Goal: Information Seeking & Learning: Learn about a topic

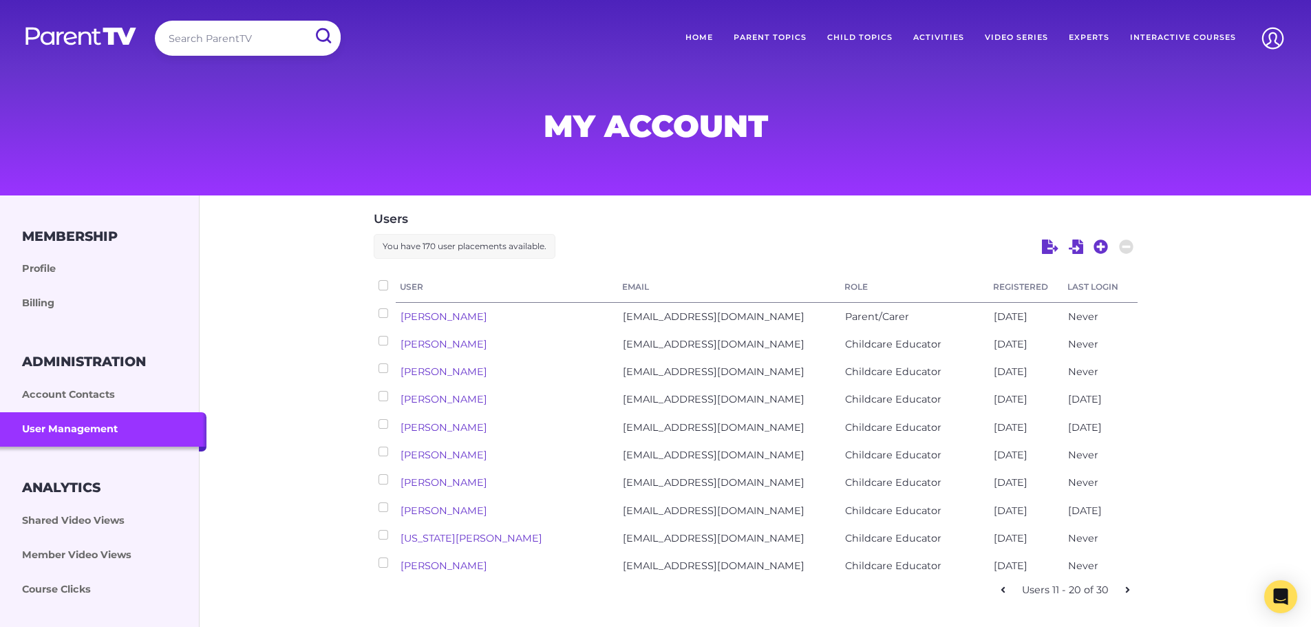
click at [100, 44] on img at bounding box center [81, 36] width 114 height 20
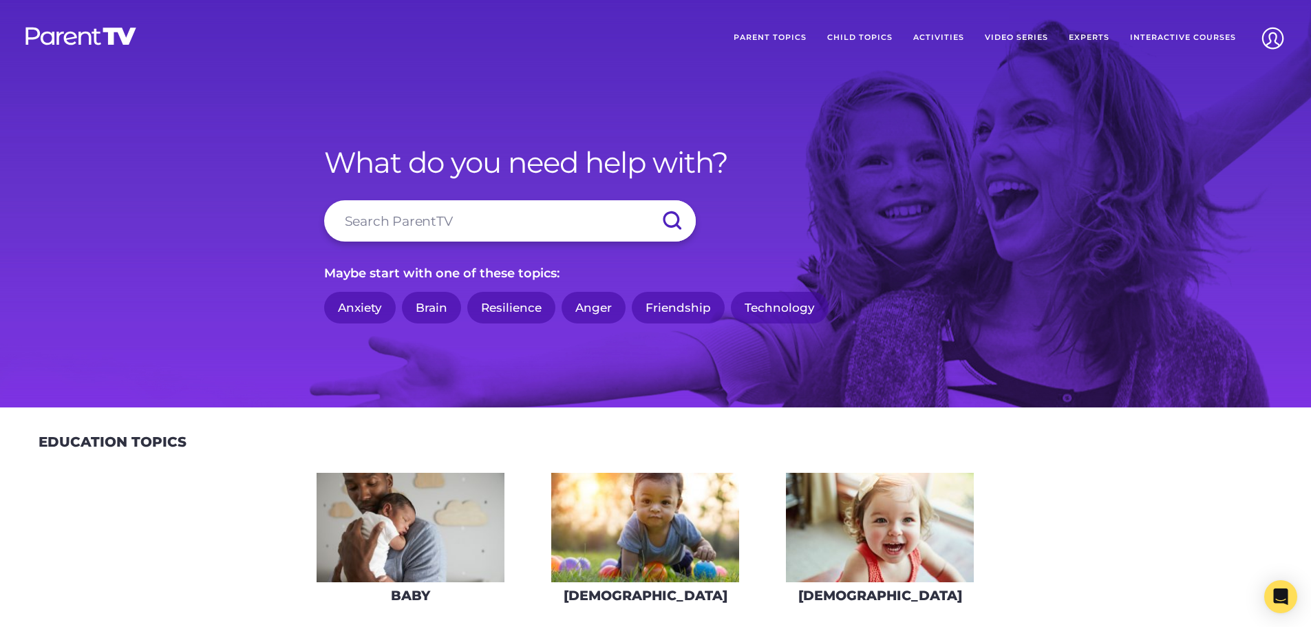
click at [604, 301] on link "Anger" at bounding box center [594, 308] width 64 height 32
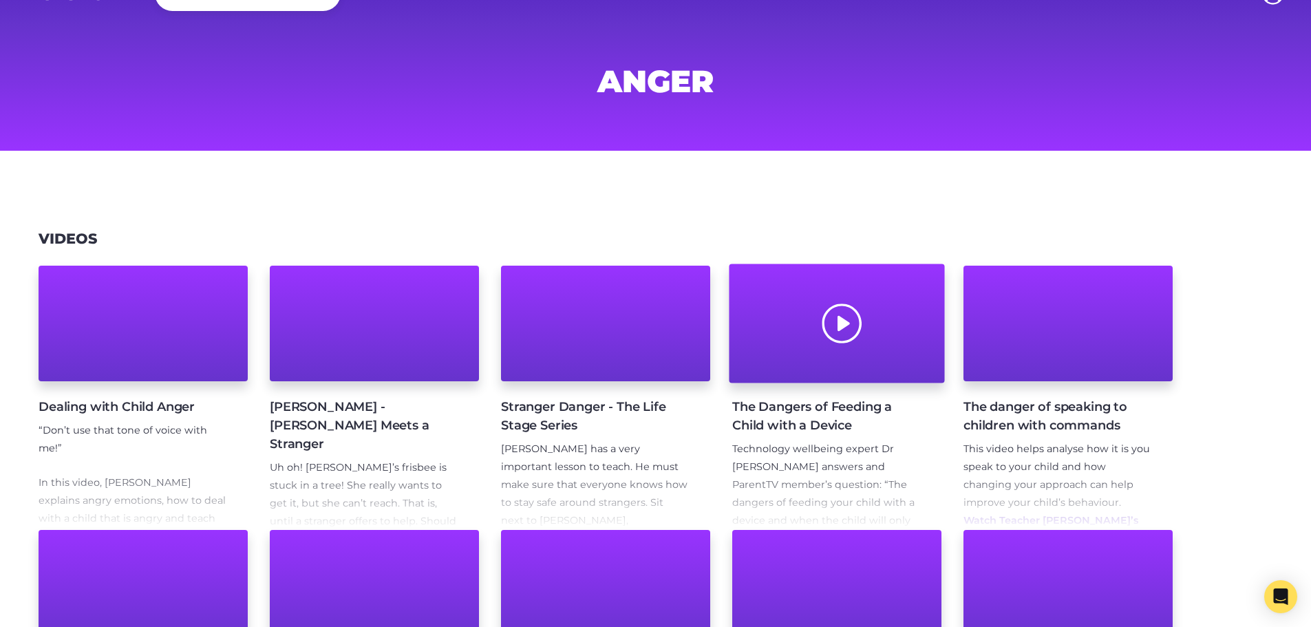
scroll to position [69, 0]
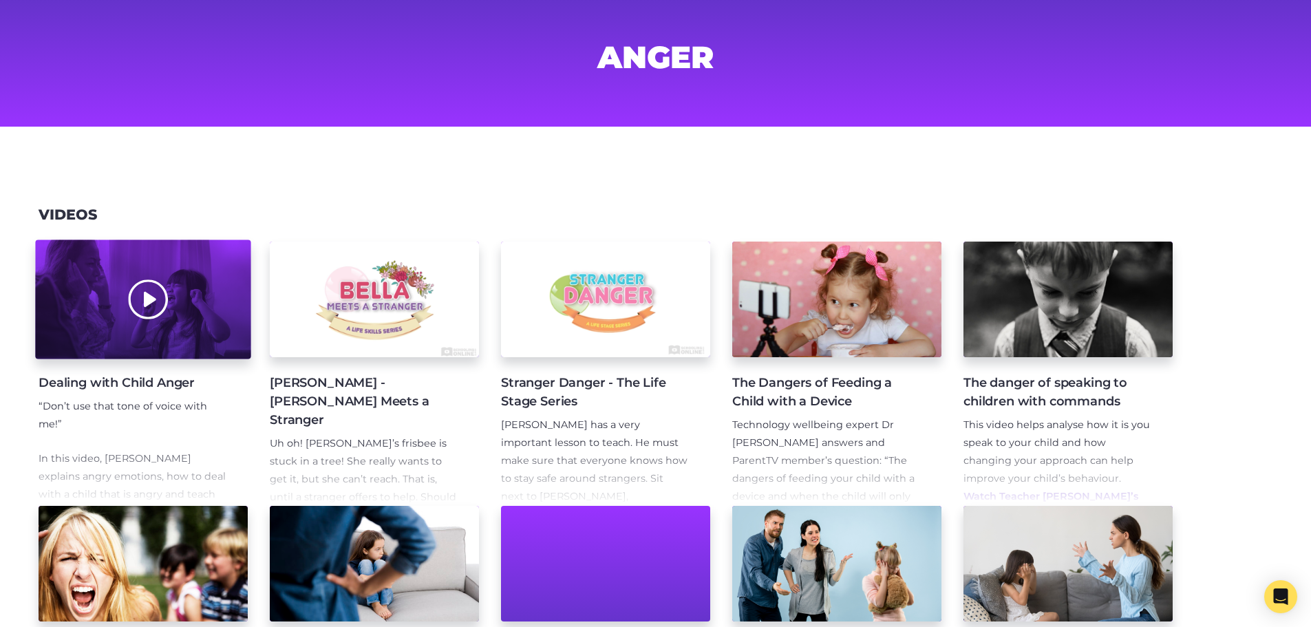
click at [111, 304] on div at bounding box center [142, 299] width 215 height 119
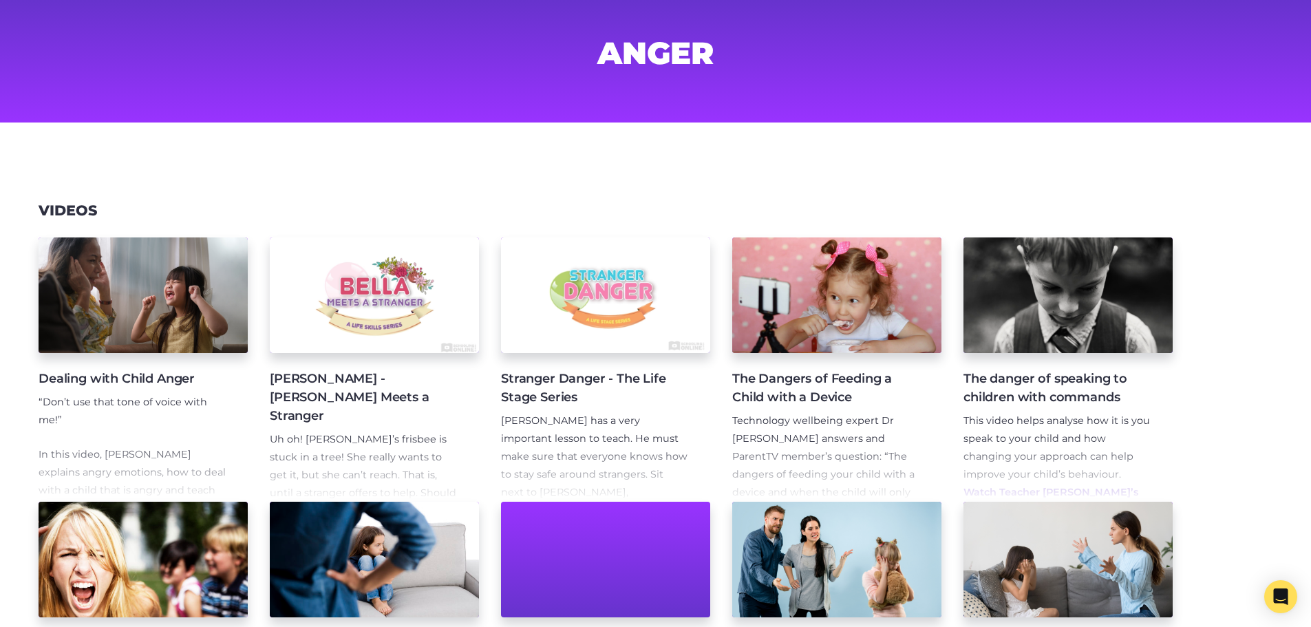
scroll to position [116, 0]
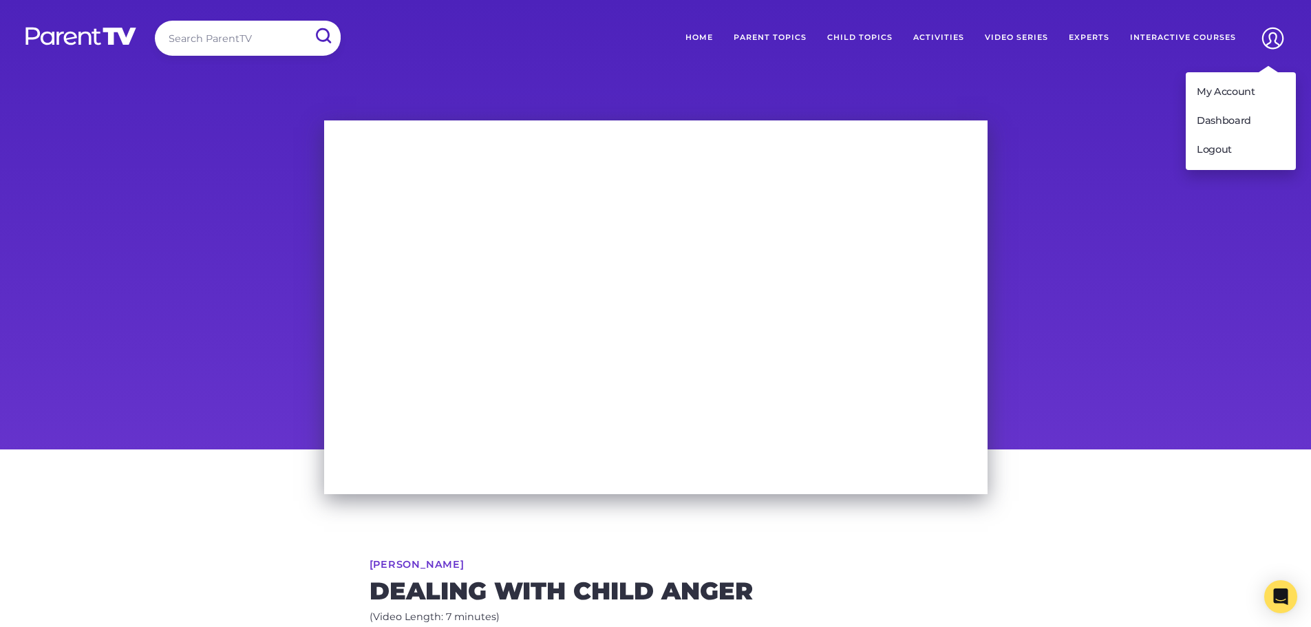
click at [1281, 39] on img at bounding box center [1272, 38] width 35 height 35
click at [1248, 90] on link "My Account" at bounding box center [1241, 92] width 110 height 29
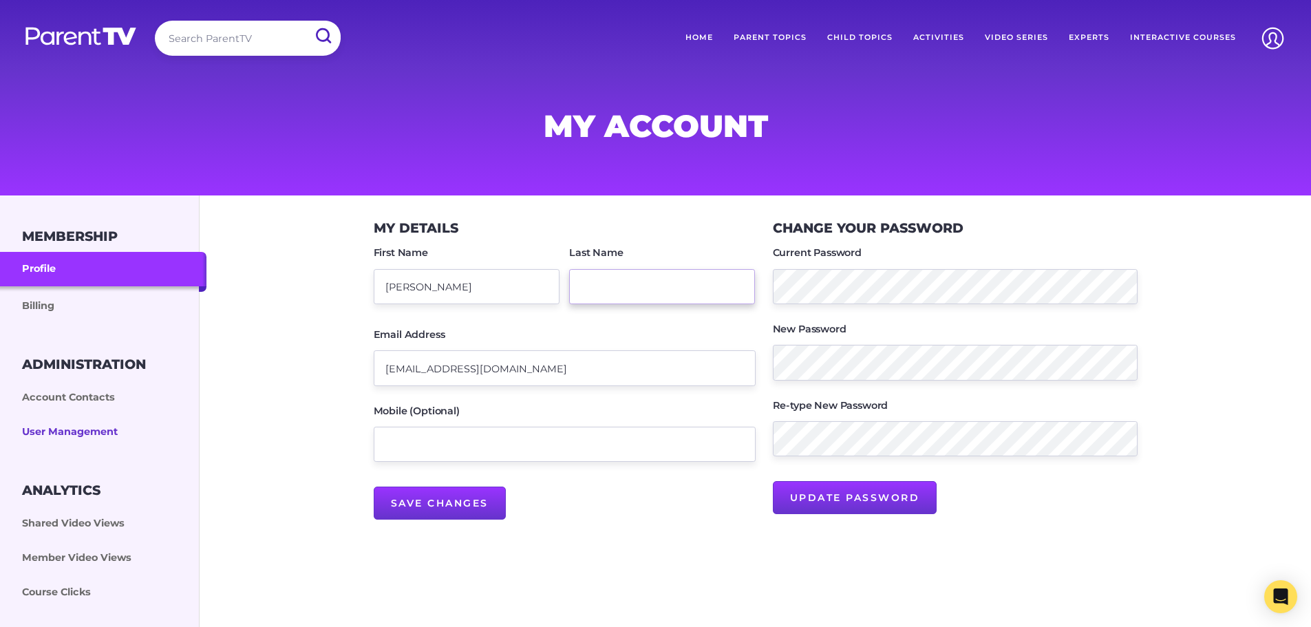
type input "[EMAIL_ADDRESS][DOMAIN_NAME]"
click at [78, 425] on link "User Management" at bounding box center [103, 432] width 206 height 34
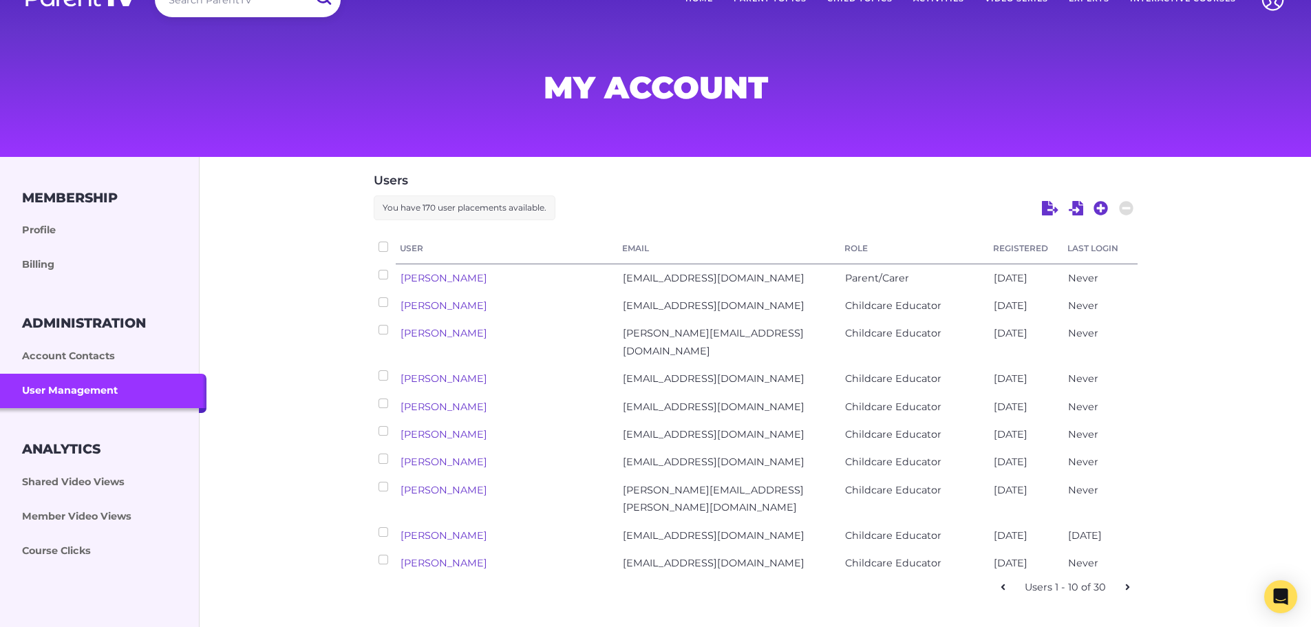
scroll to position [69, 0]
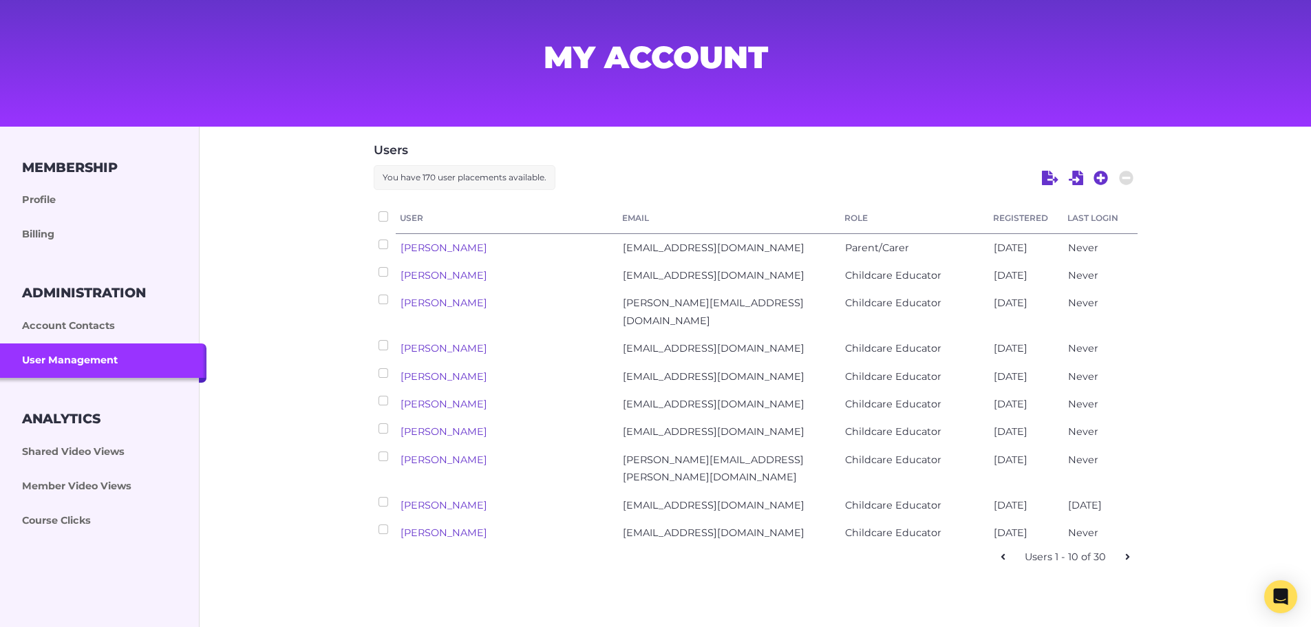
click at [1127, 552] on icon at bounding box center [1127, 557] width 5 height 10
checkbox input "false"
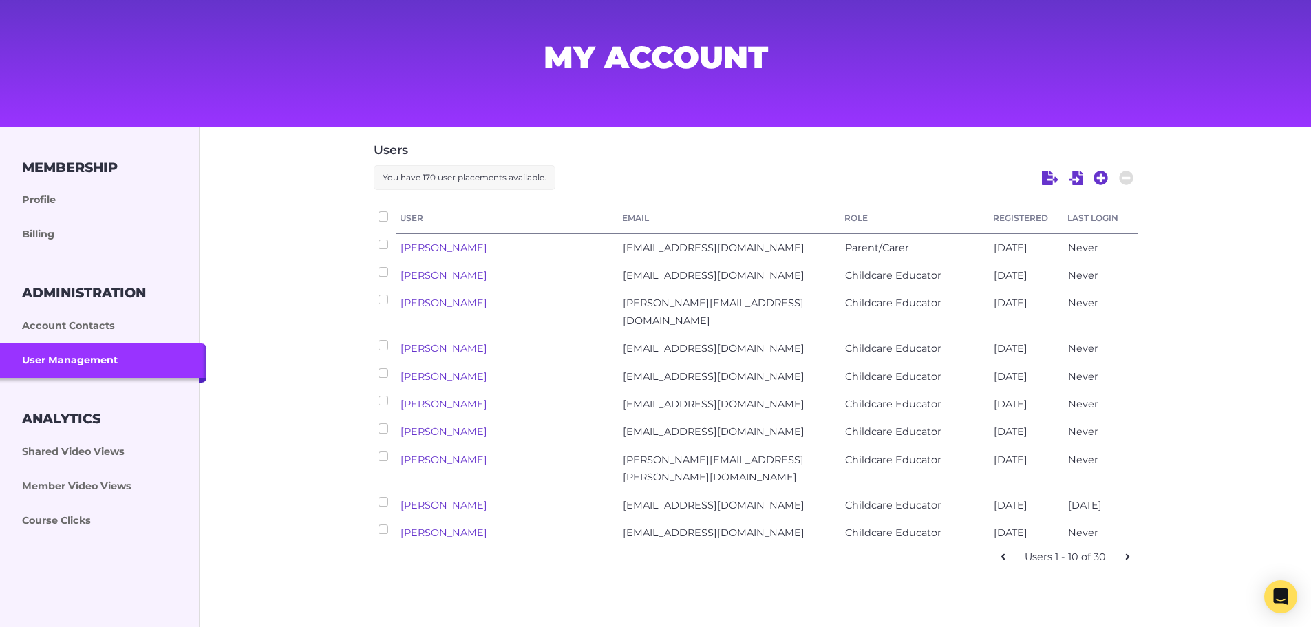
checkbox input "false"
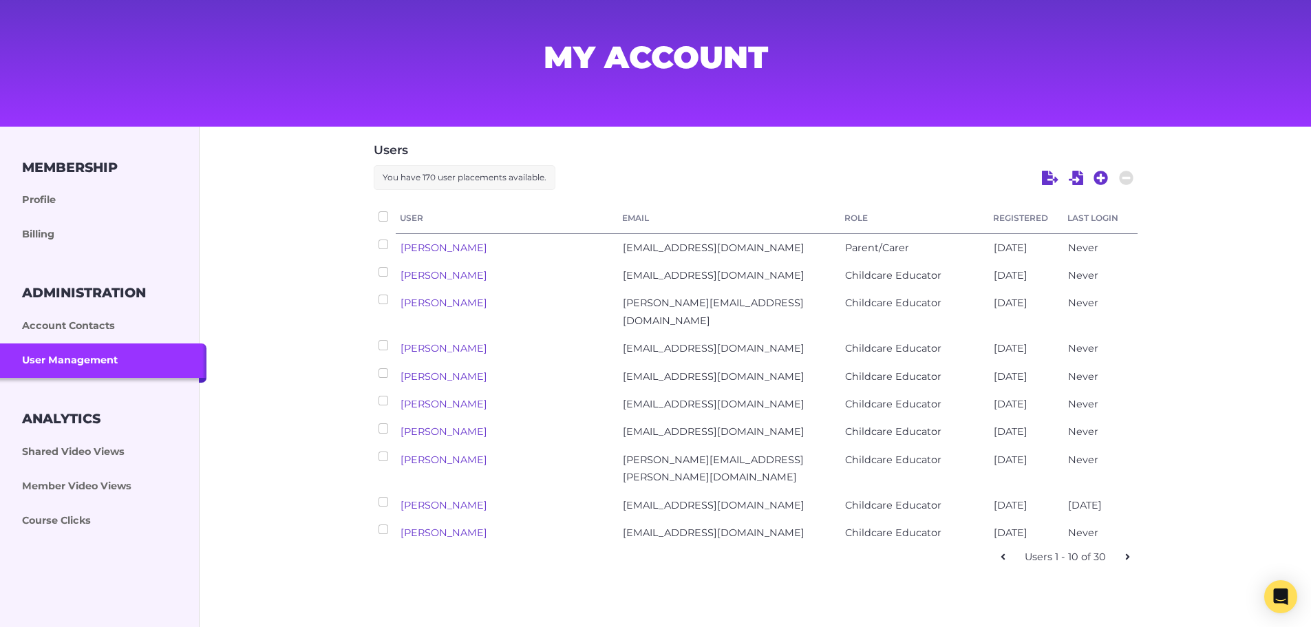
checkbox input "false"
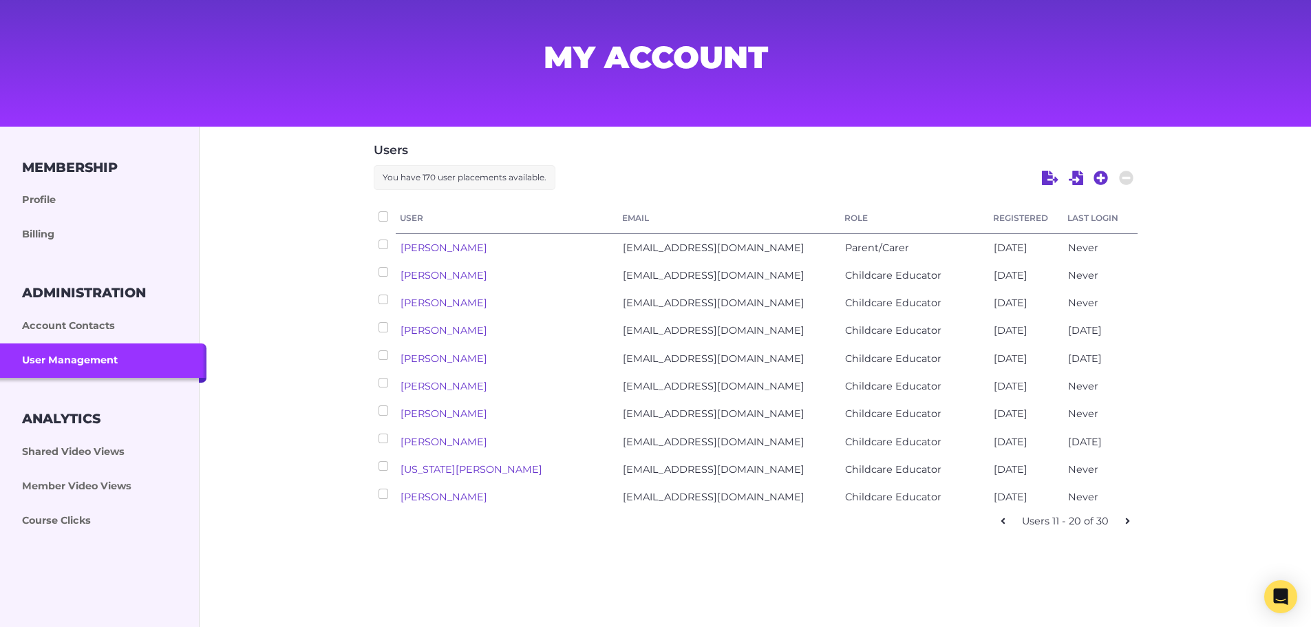
click at [1127, 521] on icon at bounding box center [1127, 521] width 5 height 10
checkbox input "false"
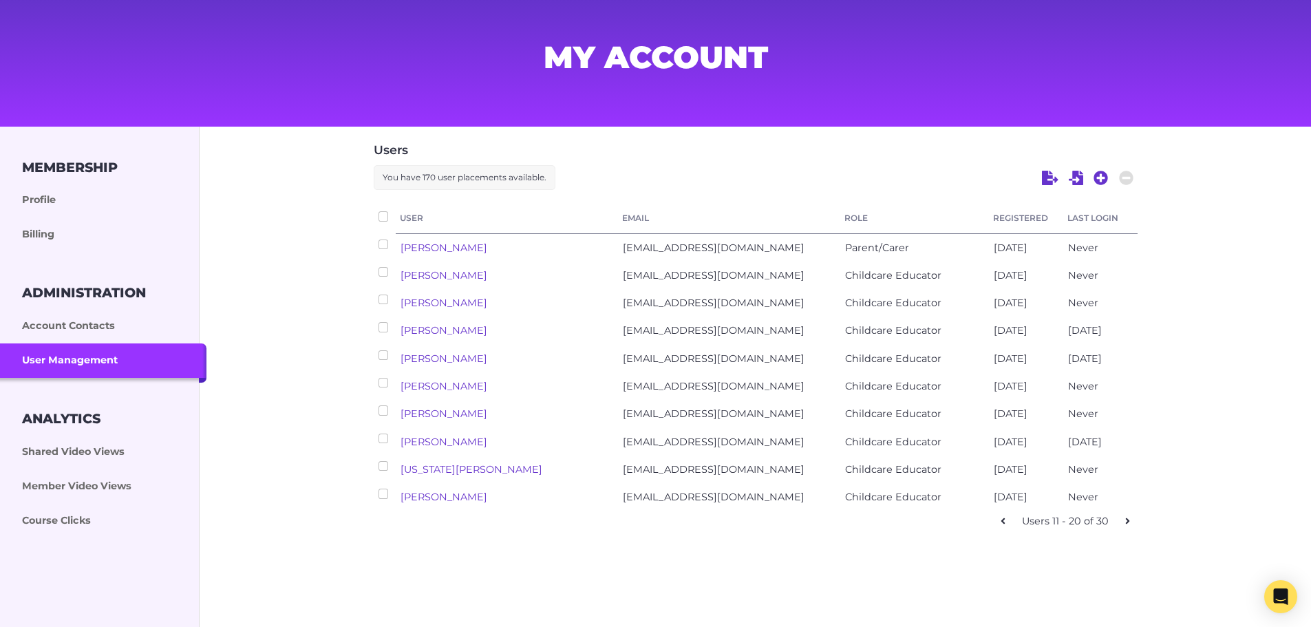
checkbox input "false"
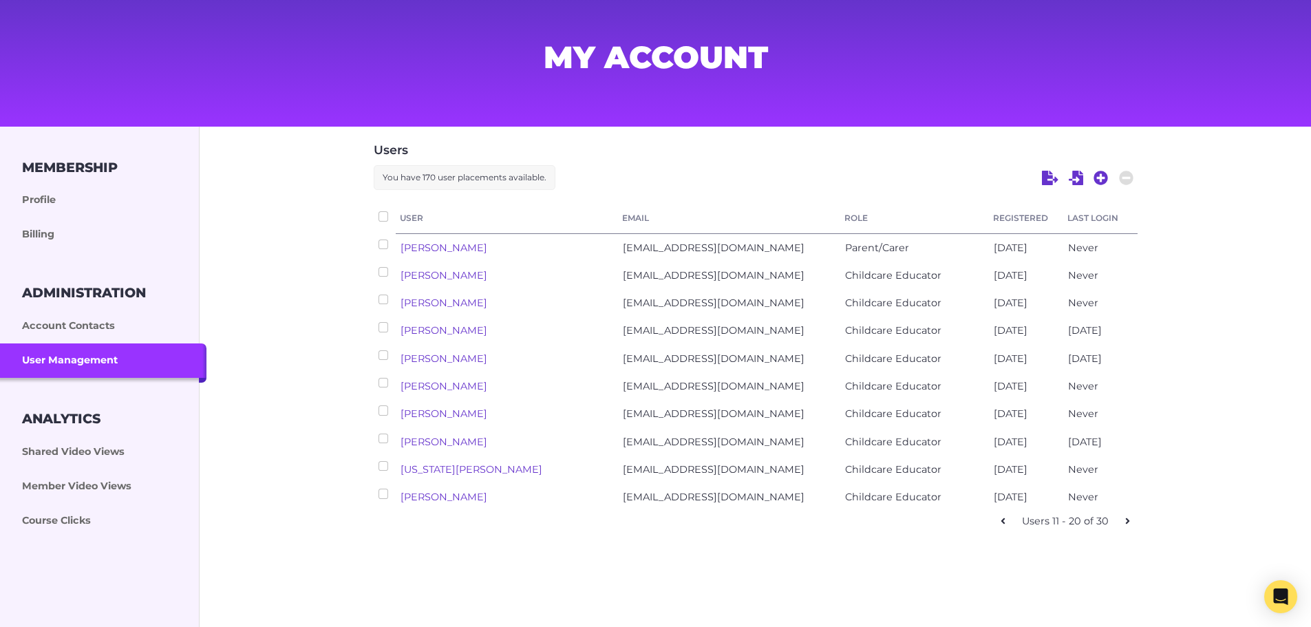
checkbox input "false"
